Goal: Information Seeking & Learning: Stay updated

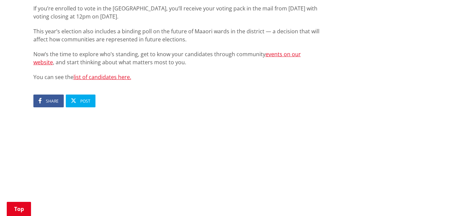
scroll to position [485, 0]
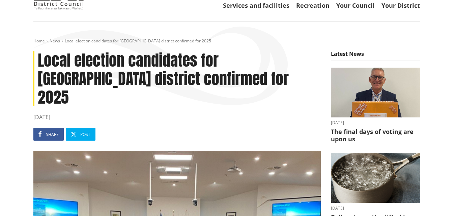
scroll to position [34, 0]
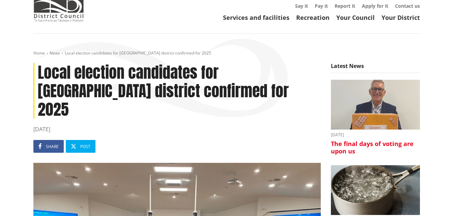
click at [350, 105] on img at bounding box center [375, 105] width 89 height 50
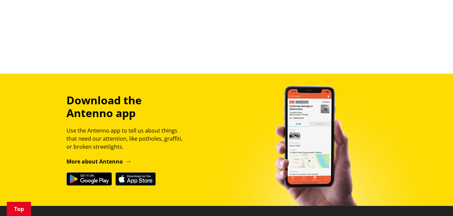
scroll to position [876, 0]
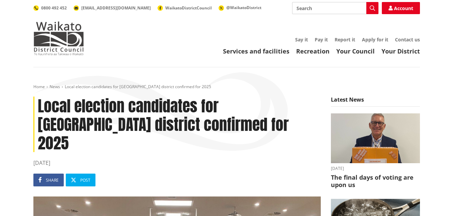
scroll to position [34, 0]
